Goal: Information Seeking & Learning: Learn about a topic

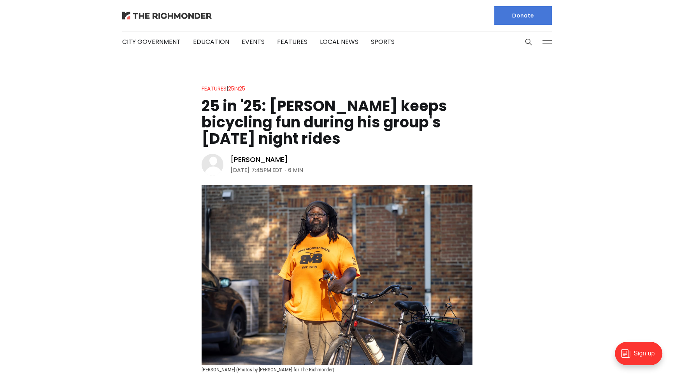
click at [155, 18] on img at bounding box center [166, 16] width 89 height 8
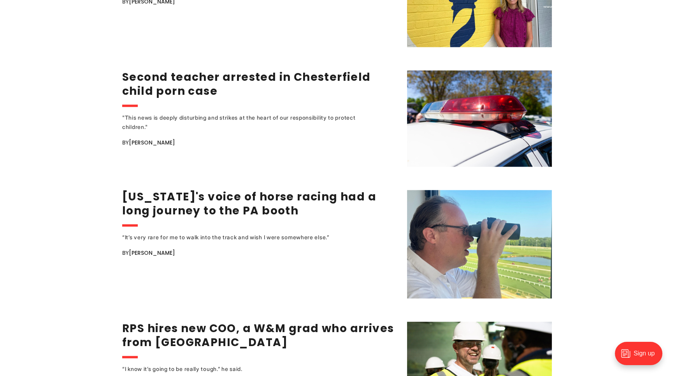
scroll to position [1379, 0]
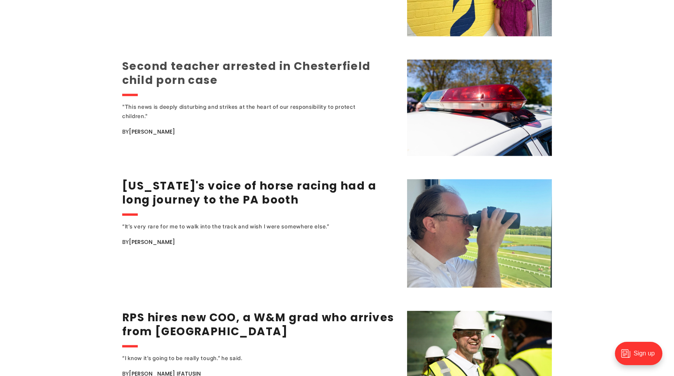
click at [171, 74] on link "Second teacher arrested in Chesterfield child porn case" at bounding box center [246, 73] width 249 height 29
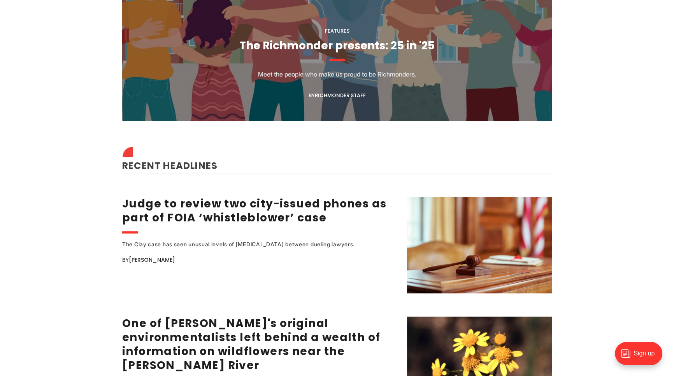
scroll to position [848, 0]
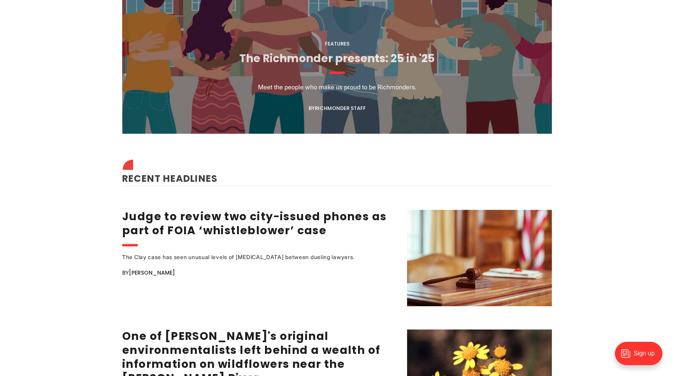
click at [282, 55] on link "The Richmonder presents: 25 in '25" at bounding box center [336, 58] width 195 height 15
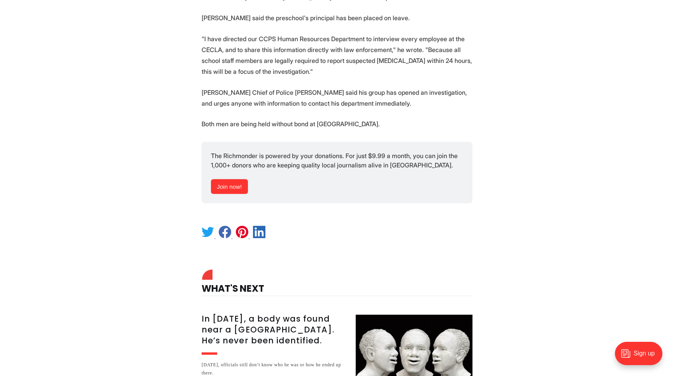
scroll to position [530, 0]
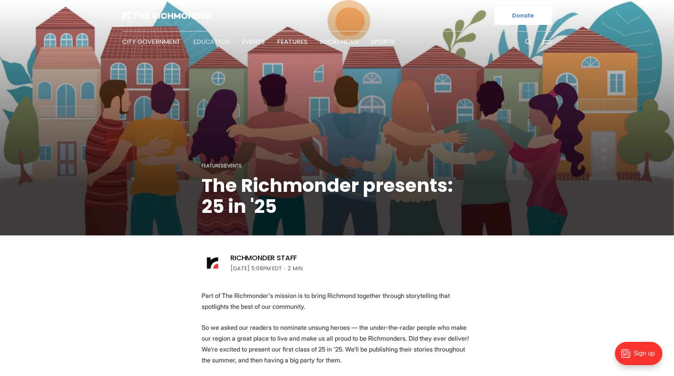
click at [210, 42] on link "Education" at bounding box center [211, 41] width 36 height 9
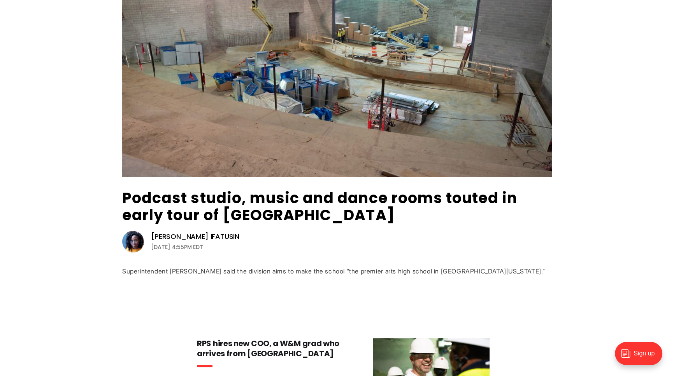
scroll to position [106, 0]
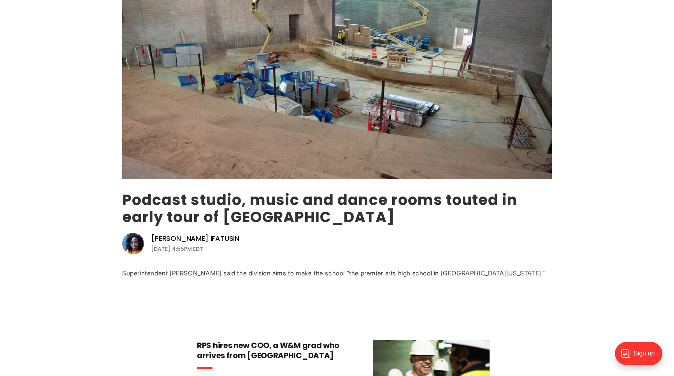
click at [168, 198] on link "Podcast studio, music and dance rooms touted in early tour of [GEOGRAPHIC_DATA]" at bounding box center [319, 209] width 395 height 38
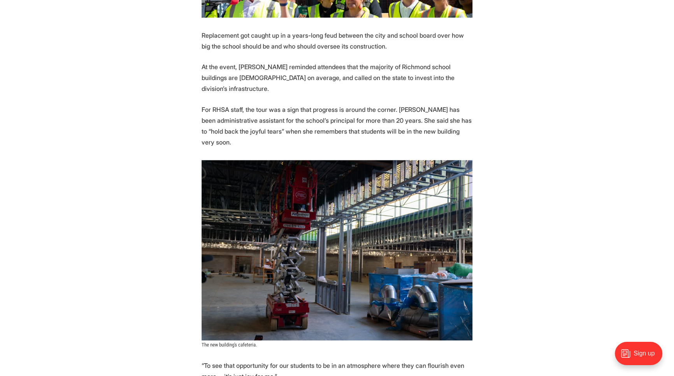
scroll to position [1273, 0]
